Goal: Navigation & Orientation: Understand site structure

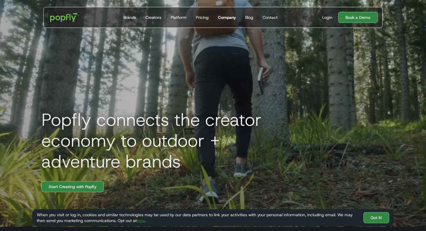
click at [234, 18] on div "Company" at bounding box center [227, 17] width 18 height 6
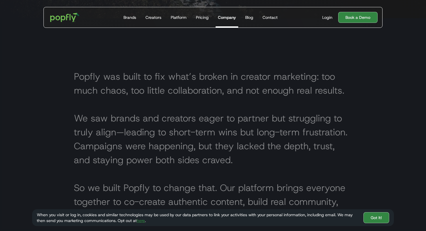
scroll to position [233, 0]
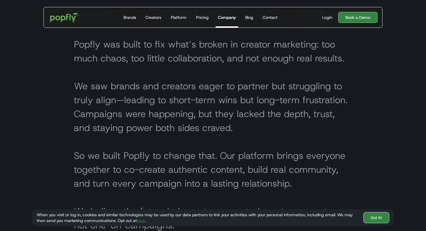
click at [372, 215] on link "Got It!" at bounding box center [376, 217] width 26 height 11
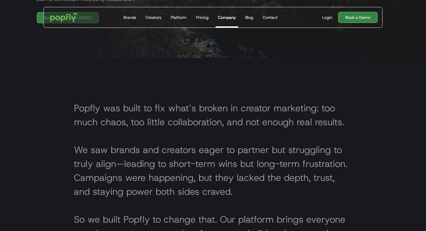
scroll to position [0, 0]
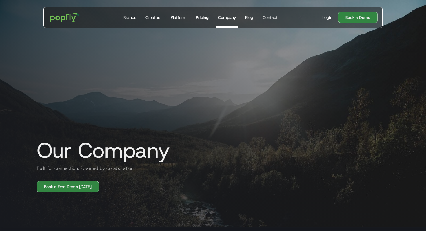
click at [207, 18] on div "Pricing" at bounding box center [202, 17] width 13 height 6
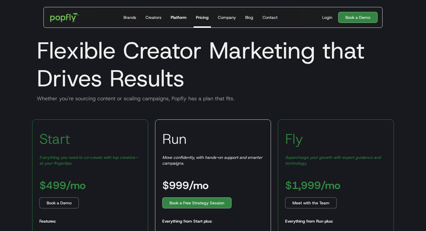
click at [178, 18] on div "Platform" at bounding box center [179, 17] width 16 height 6
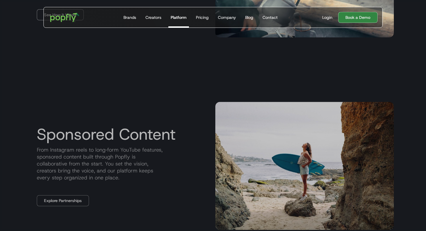
scroll to position [499, 0]
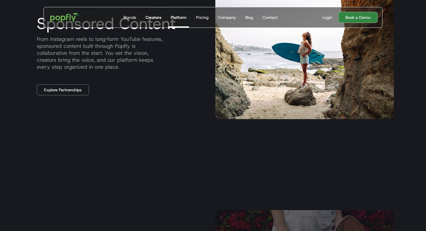
click at [158, 17] on div "Creators" at bounding box center [153, 17] width 16 height 6
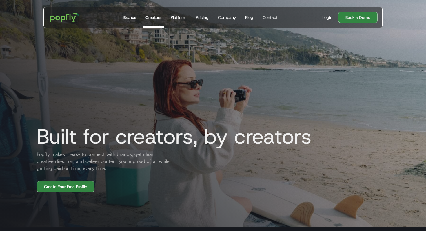
click at [137, 20] on link "Brands" at bounding box center [129, 17] width 17 height 20
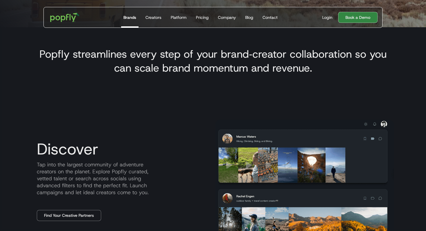
scroll to position [436, 0]
